Goal: Check status: Check status

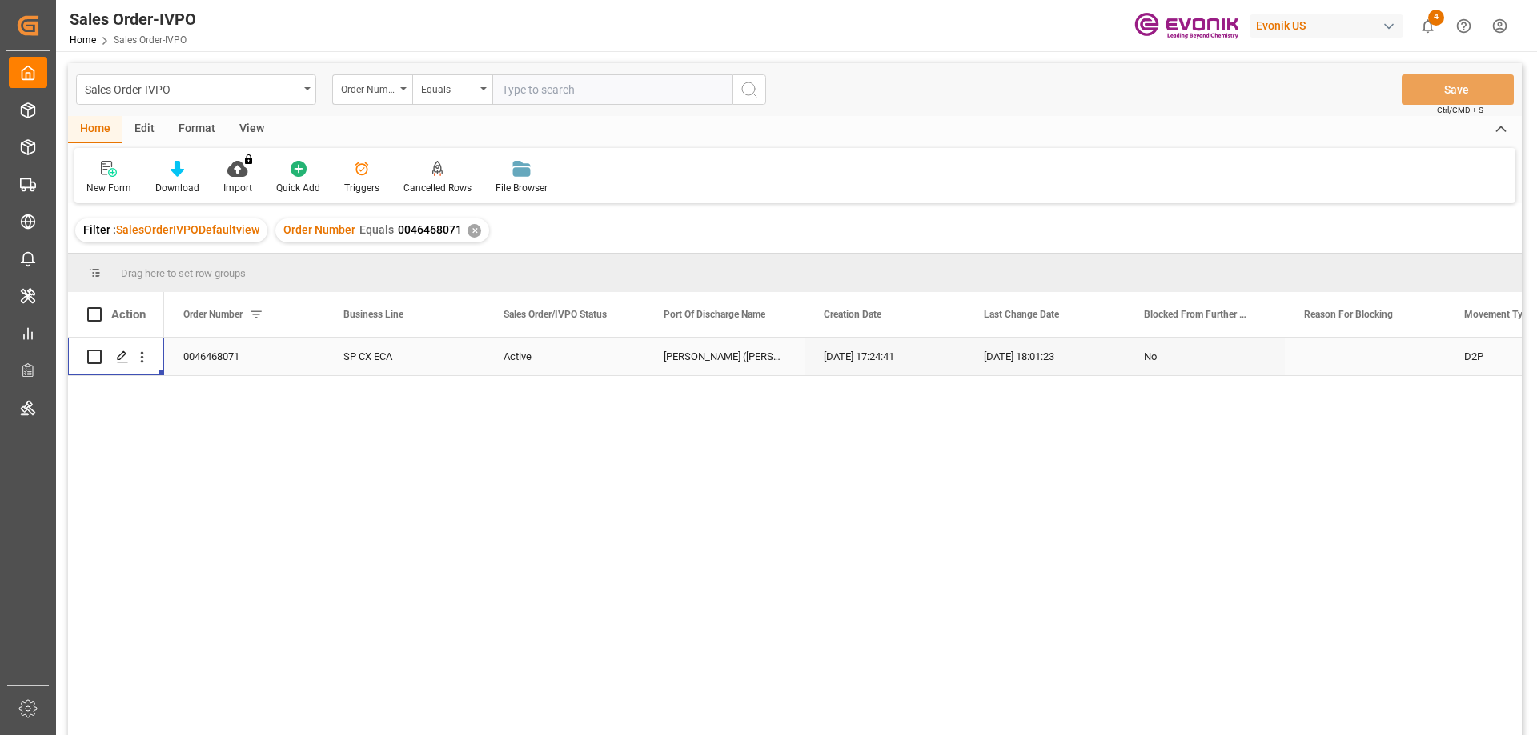
click at [671, 95] on input "text" at bounding box center [612, 89] width 240 height 30
paste input "0046462520"
type input "0046462520"
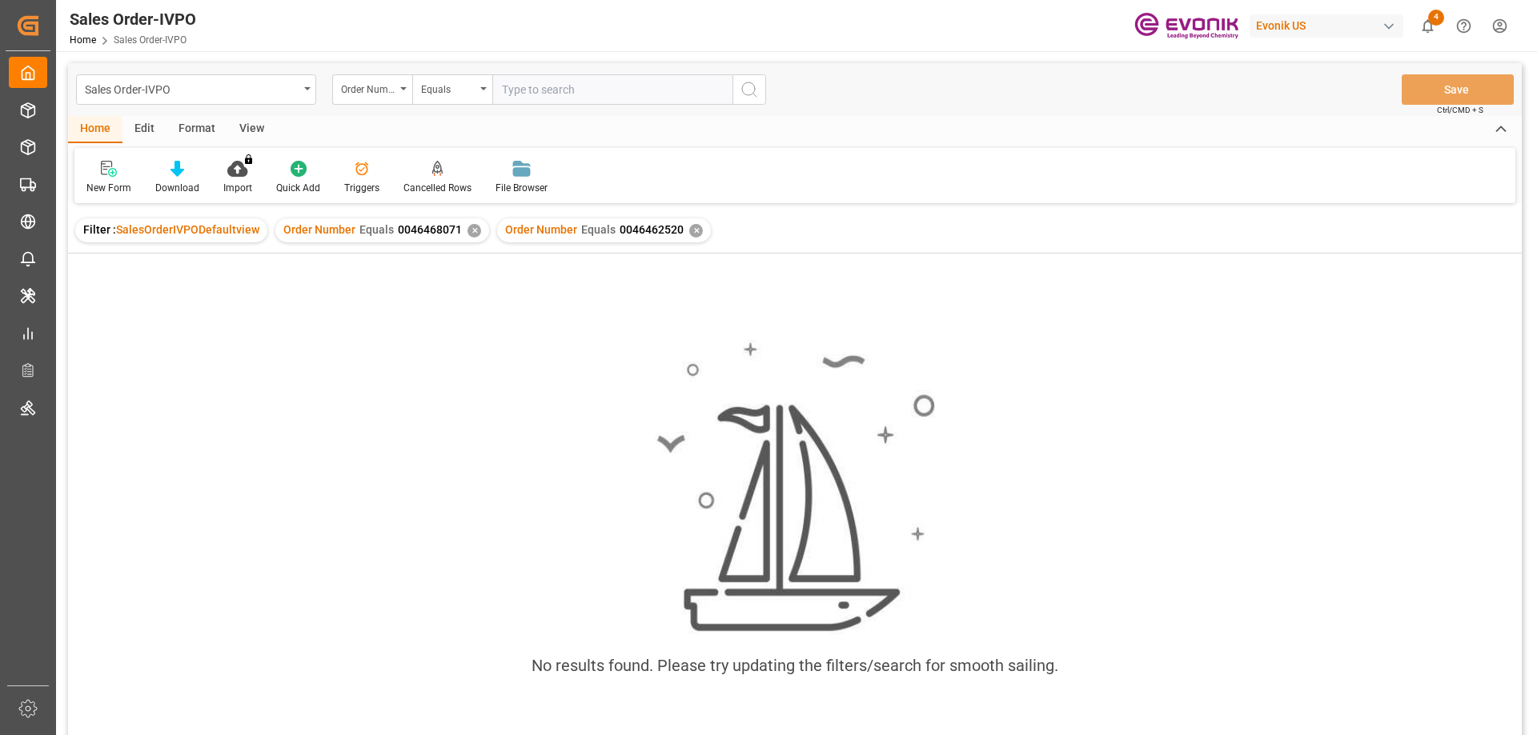
click at [467, 225] on div "✕" at bounding box center [474, 231] width 14 height 14
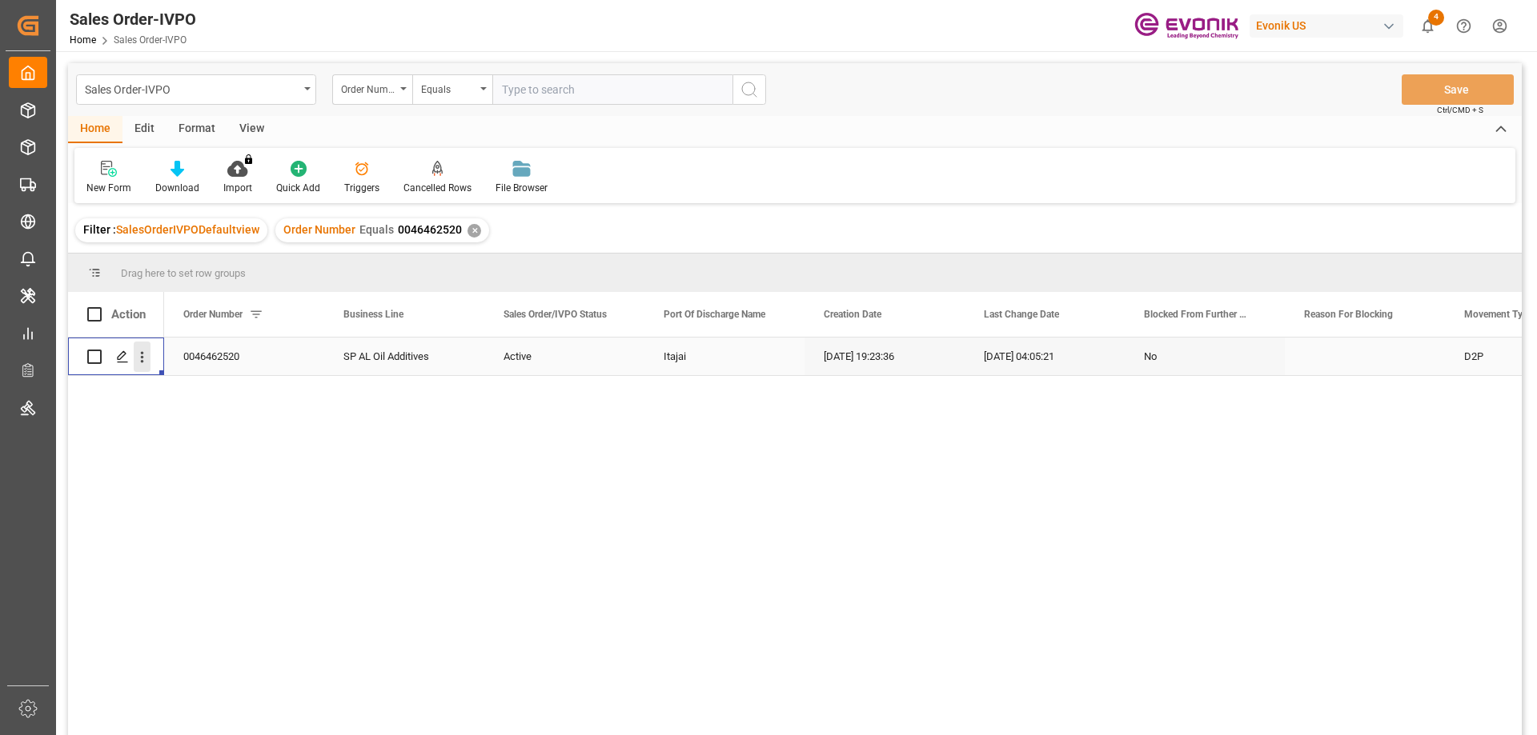
click at [139, 355] on icon "open menu" at bounding box center [142, 357] width 17 height 17
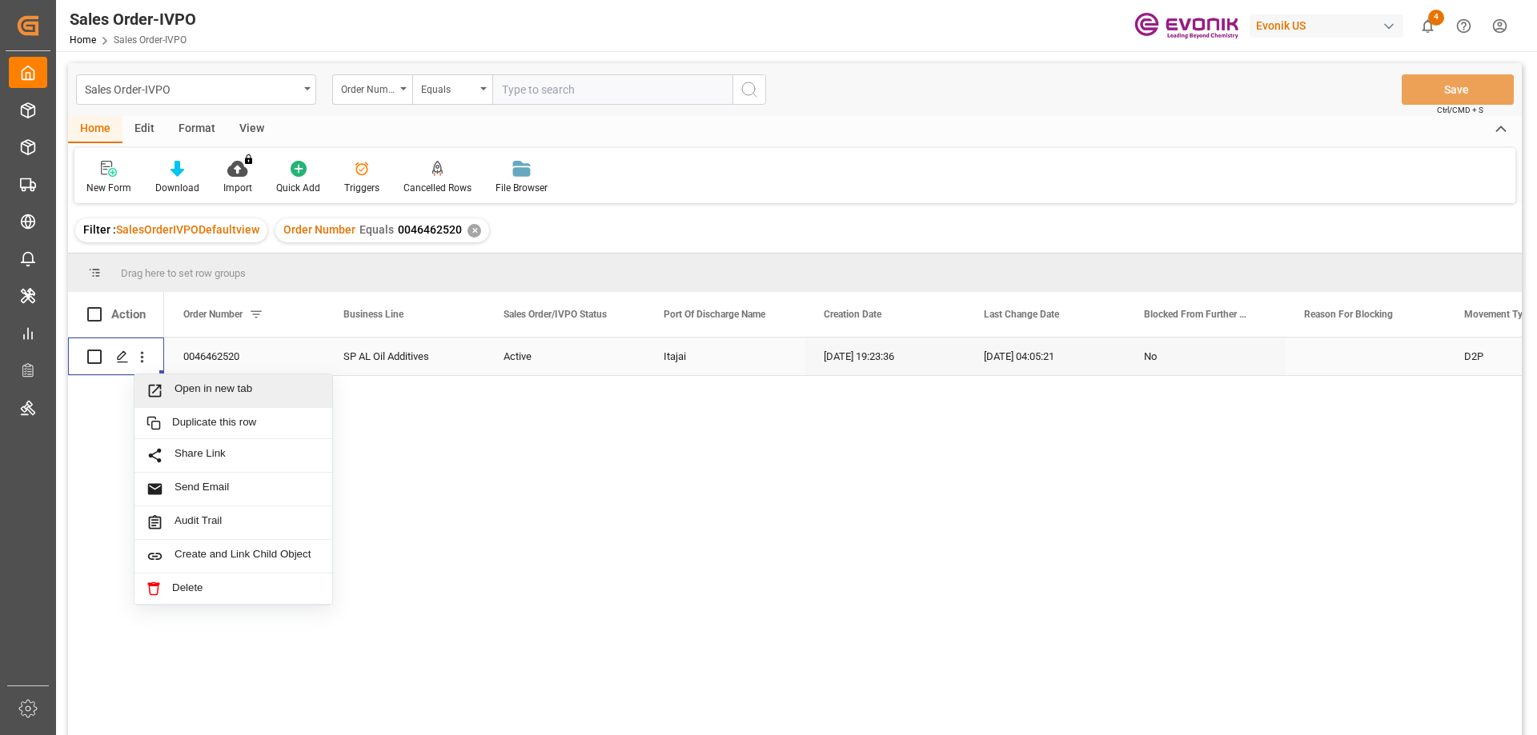
click at [218, 383] on span "Open in new tab" at bounding box center [247, 391] width 146 height 17
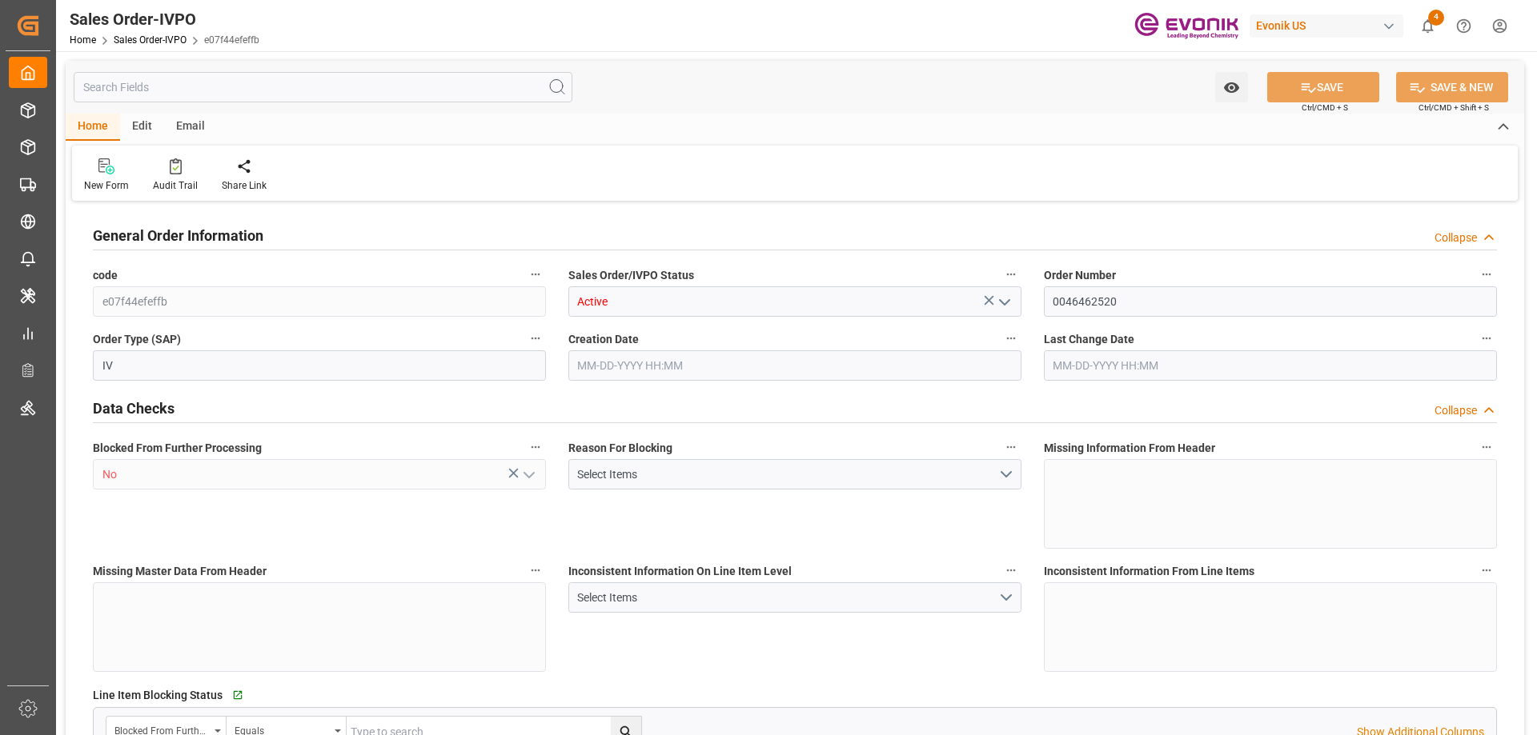
type input "BRITJ"
type input "0"
type input "2"
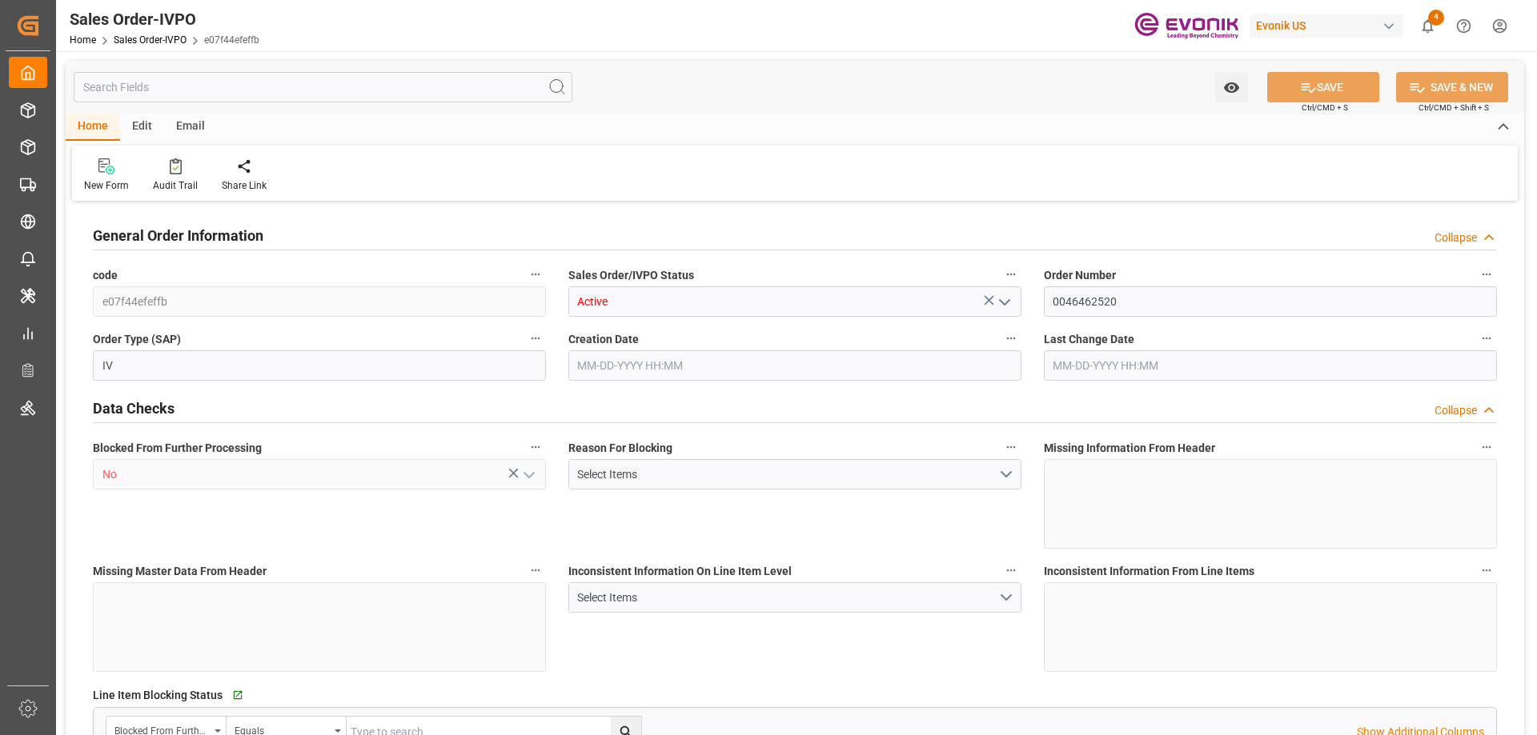
type input "31348"
type input "46.2"
type input "34000"
type input "60"
type input "[DATE] 19:23"
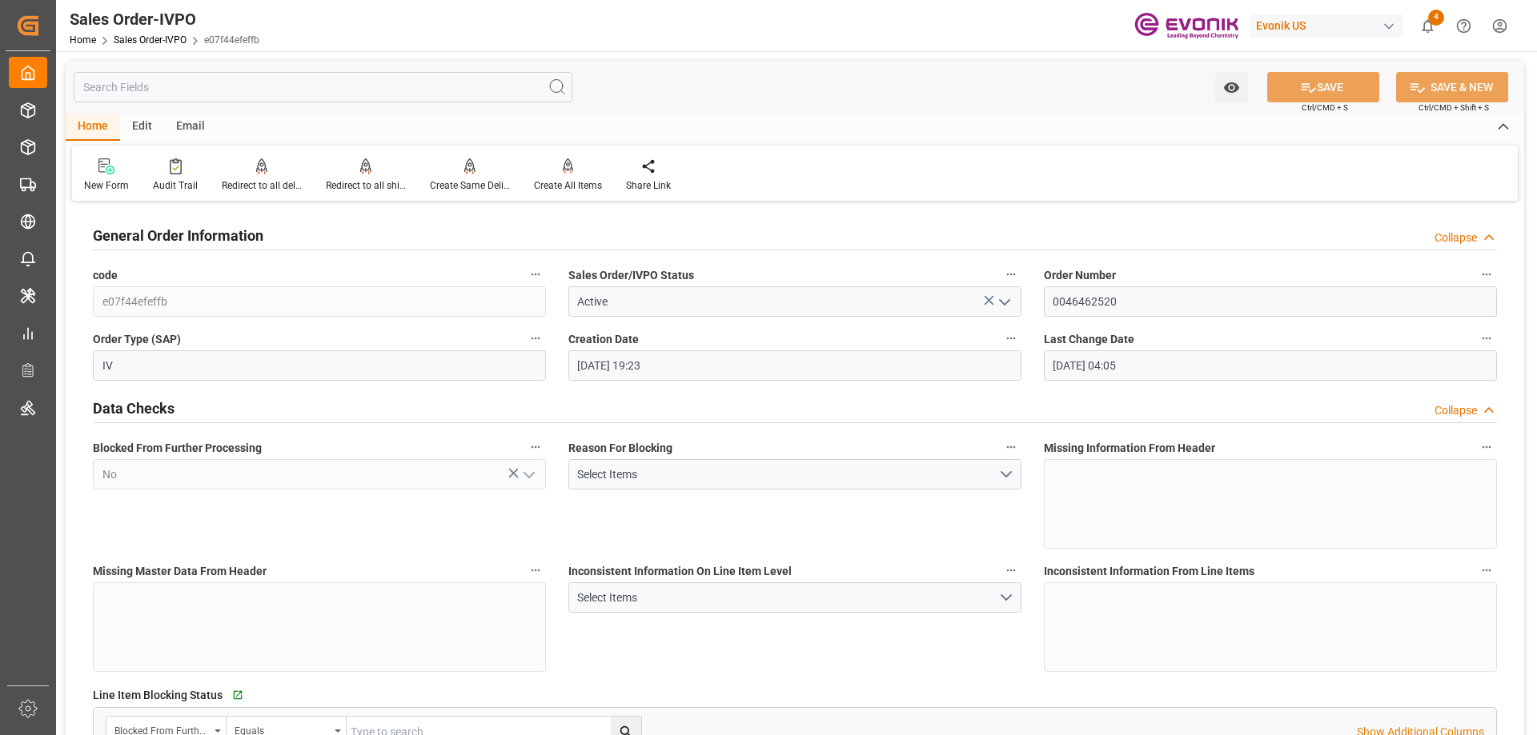
type input "[DATE] 04:05"
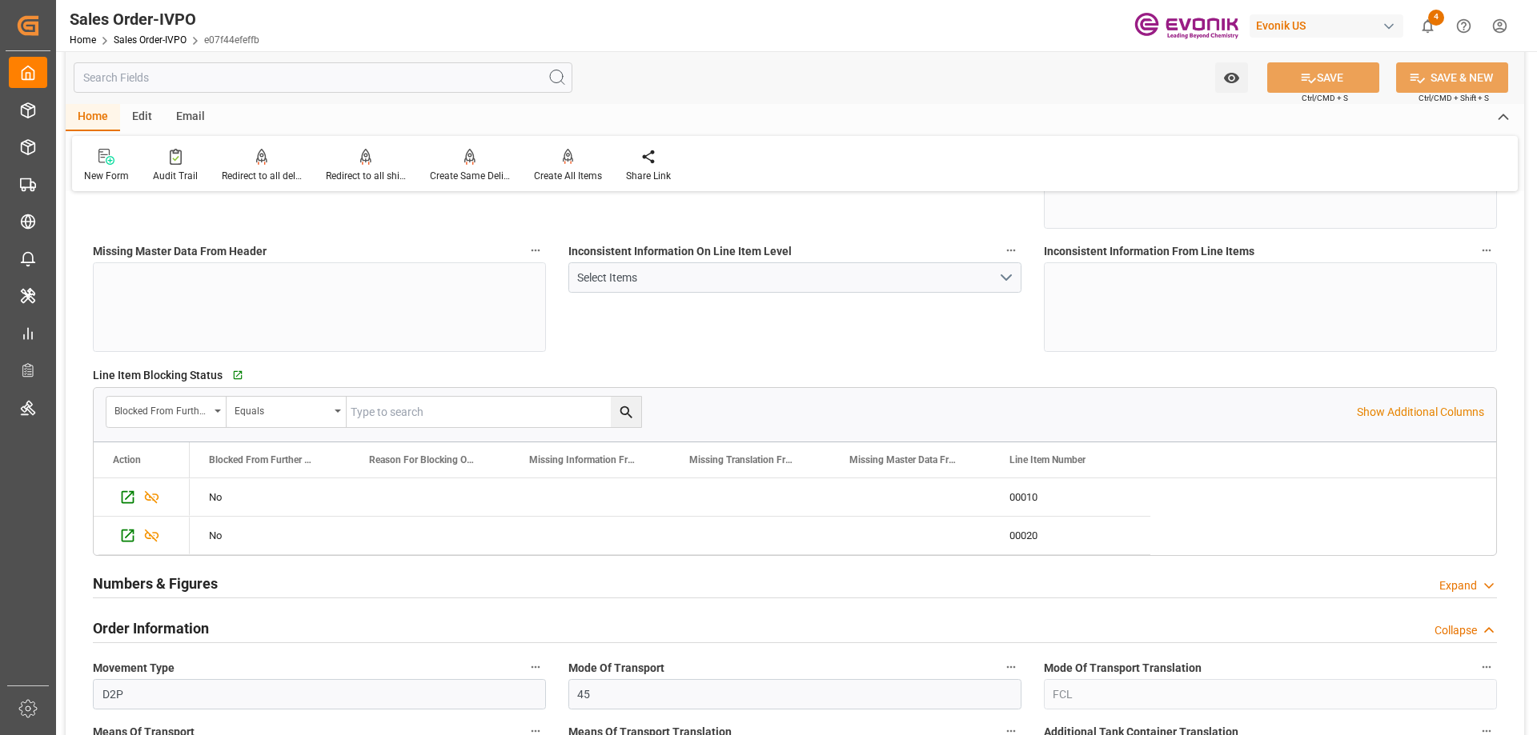
scroll to position [560, 0]
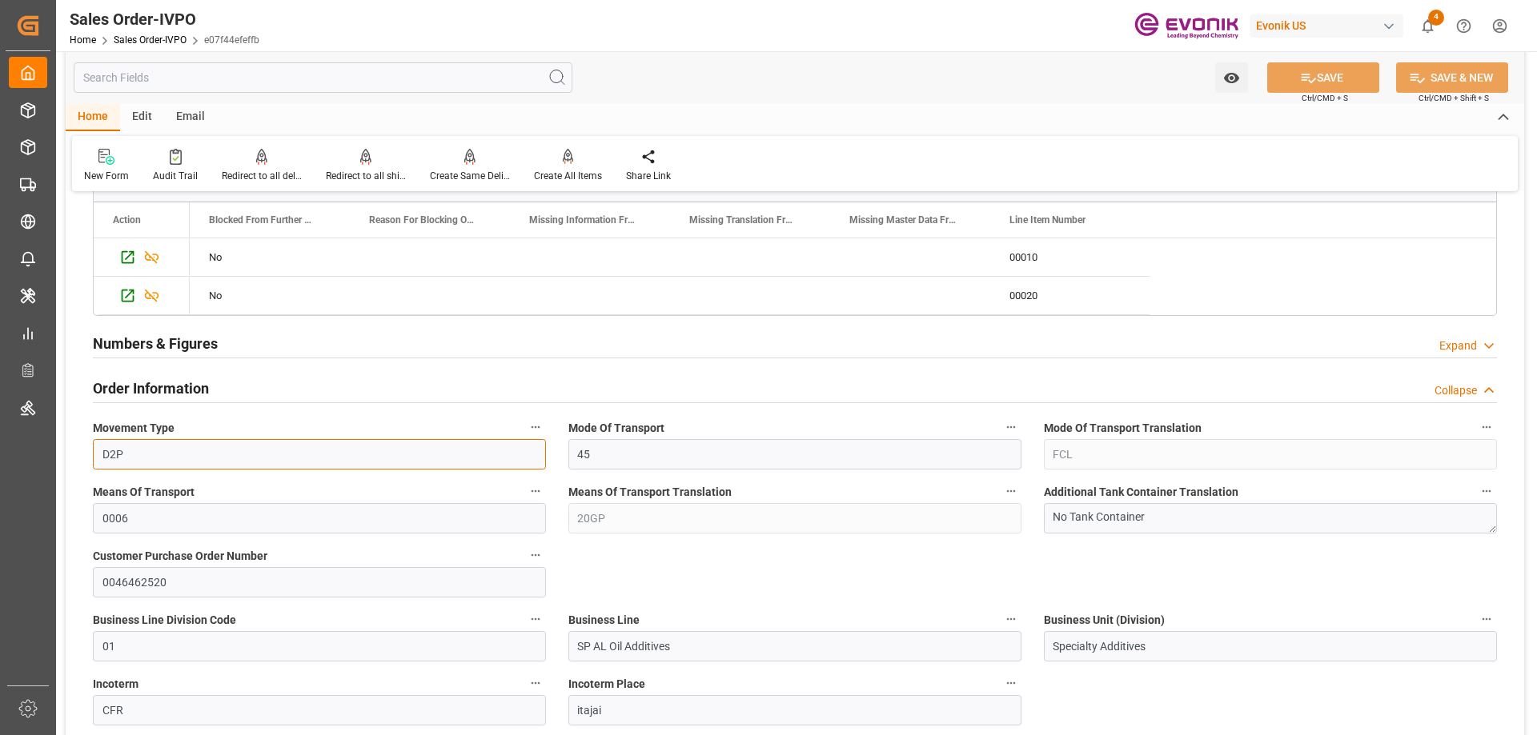
click at [253, 451] on input "D2P" at bounding box center [319, 454] width 453 height 30
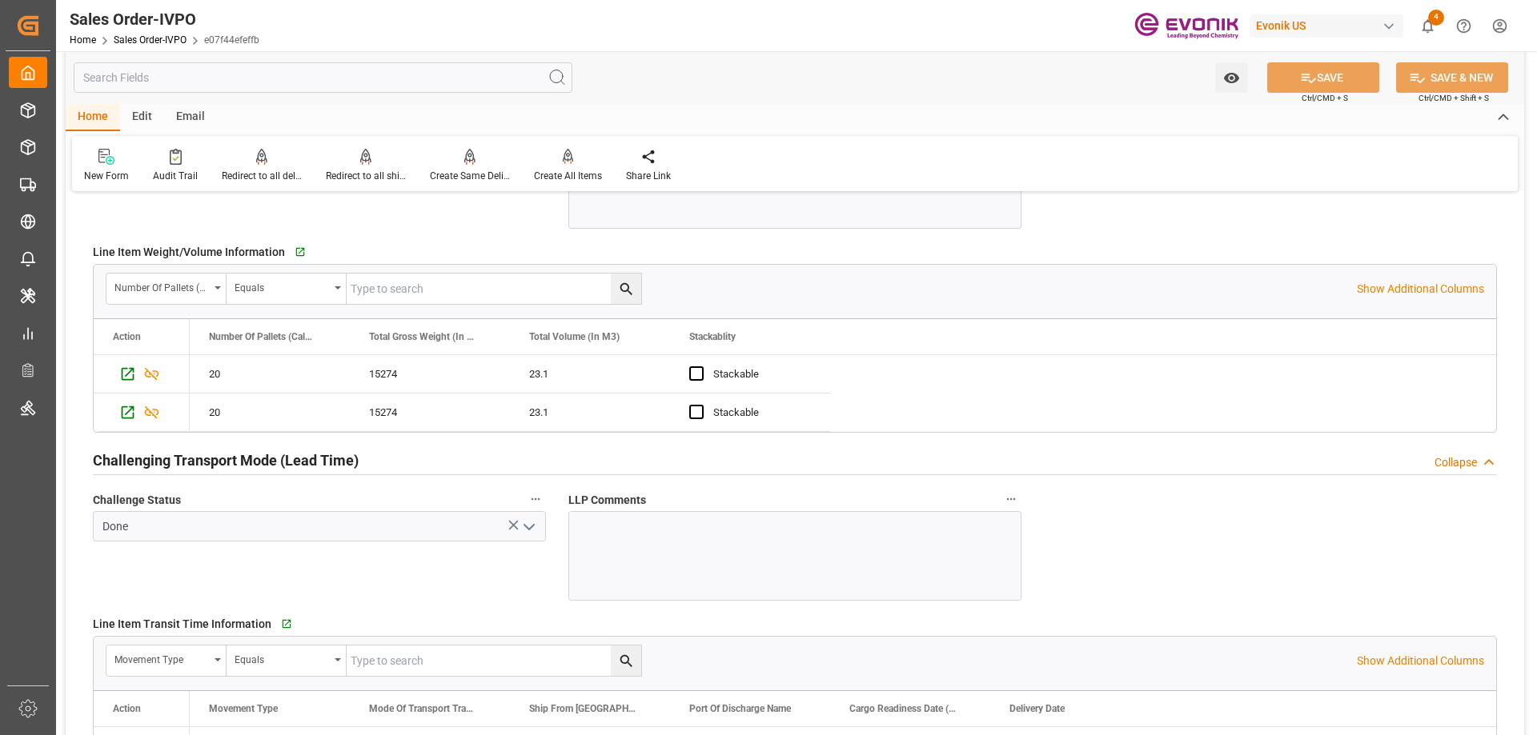
scroll to position [2481, 0]
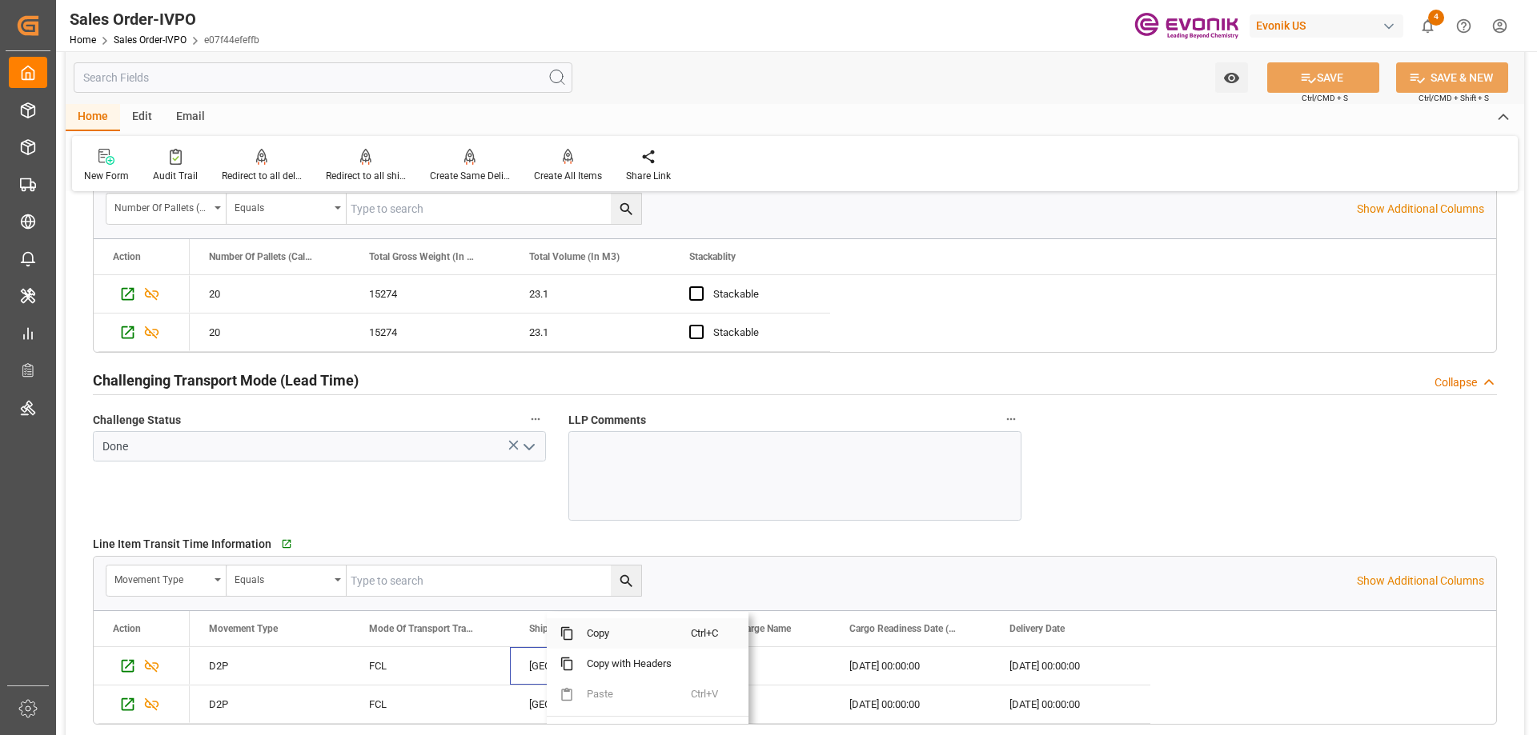
click at [574, 629] on span "Copy" at bounding box center [632, 634] width 117 height 30
click at [802, 635] on span "Copy" at bounding box center [818, 634] width 117 height 30
click at [247, 82] on input "text" at bounding box center [323, 77] width 499 height 30
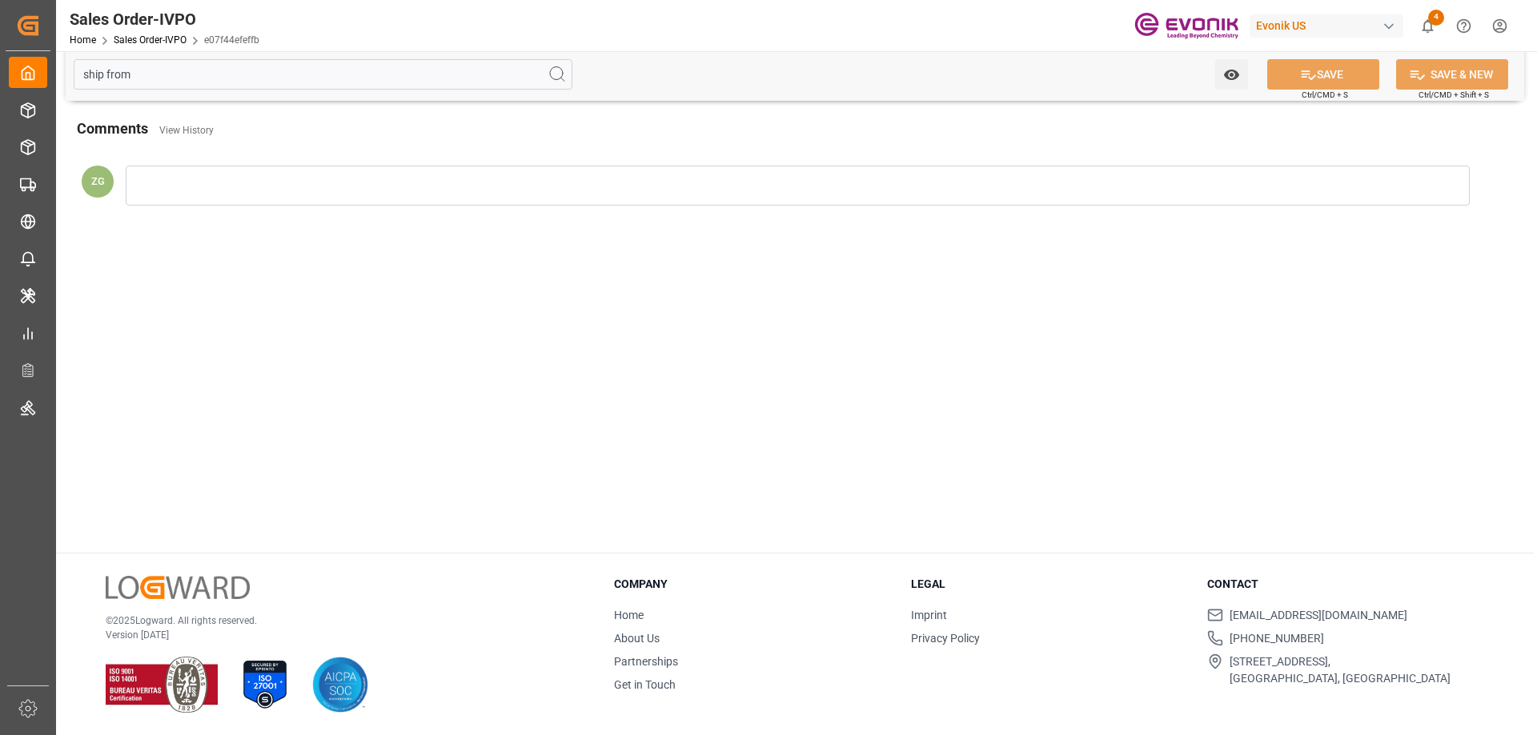
scroll to position [0, 0]
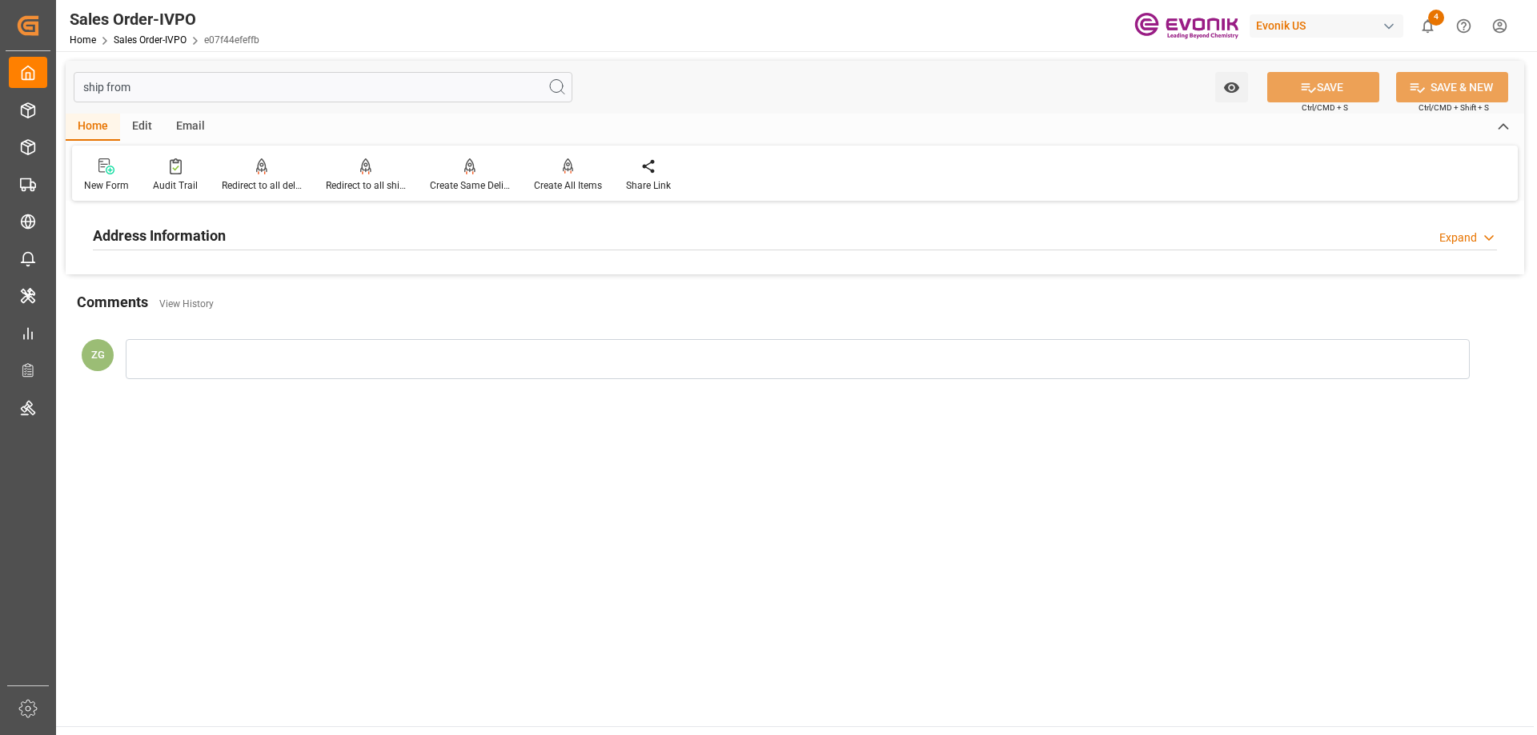
type input "ship from"
click at [235, 241] on div "Address Information Expand" at bounding box center [795, 234] width 1404 height 30
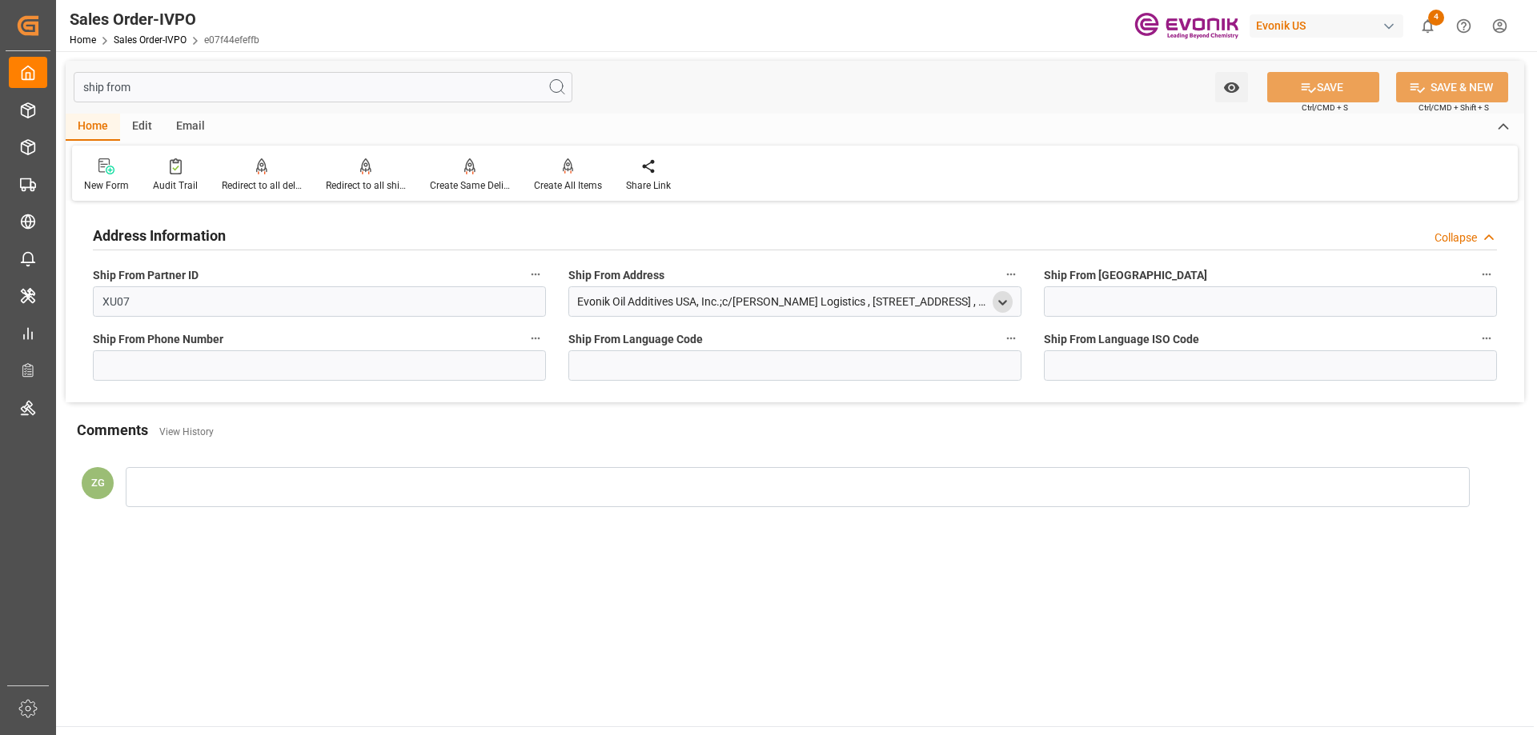
click at [1003, 297] on icon "open menu" at bounding box center [1003, 303] width 14 height 14
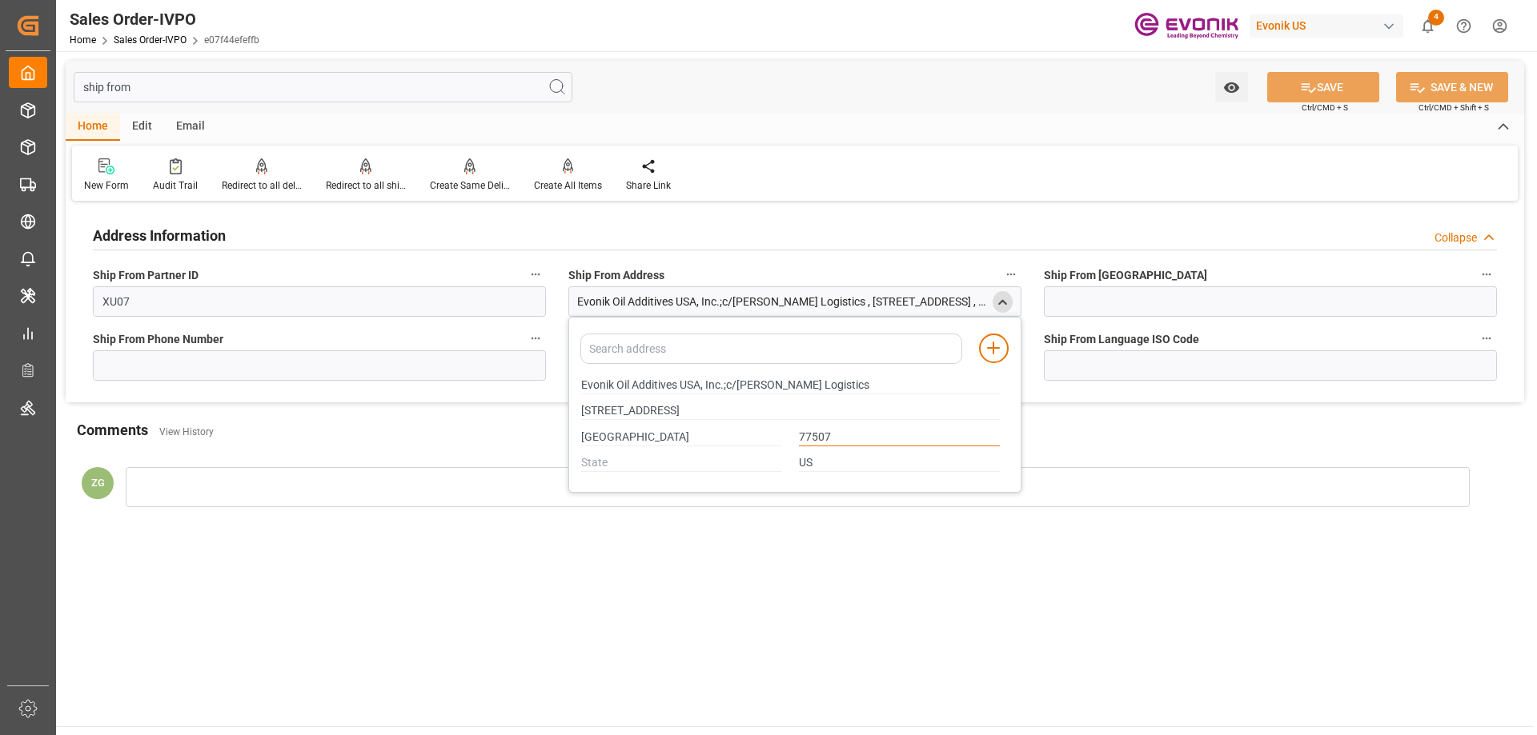
click at [819, 434] on input "77507" at bounding box center [899, 438] width 201 height 18
